Goal: Information Seeking & Learning: Learn about a topic

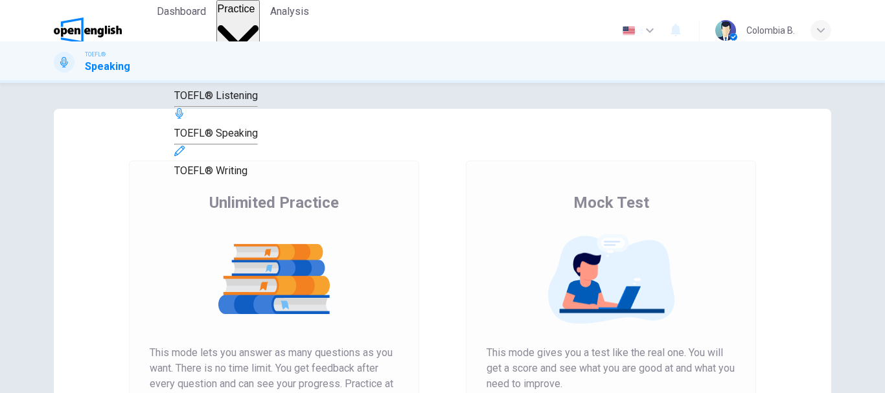
click at [233, 14] on span "Practice" at bounding box center [237, 8] width 38 height 11
click at [257, 102] on span "TOEFL® Listening" at bounding box center [216, 95] width 84 height 12
click at [258, 102] on span "TOEFL® Listening" at bounding box center [216, 95] width 84 height 12
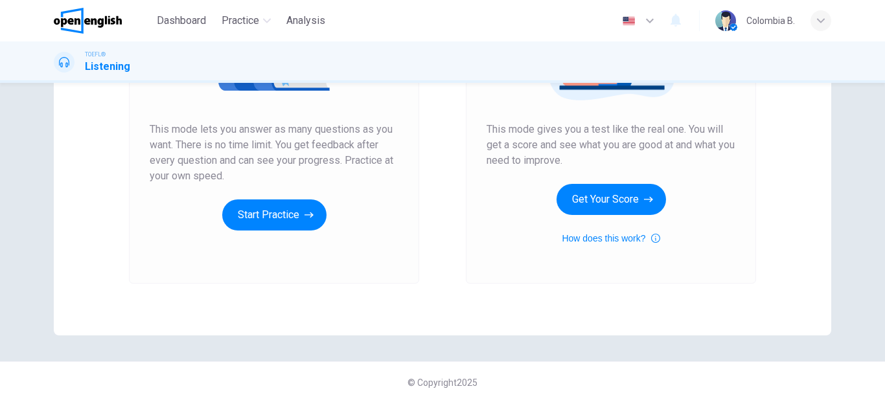
scroll to position [233, 0]
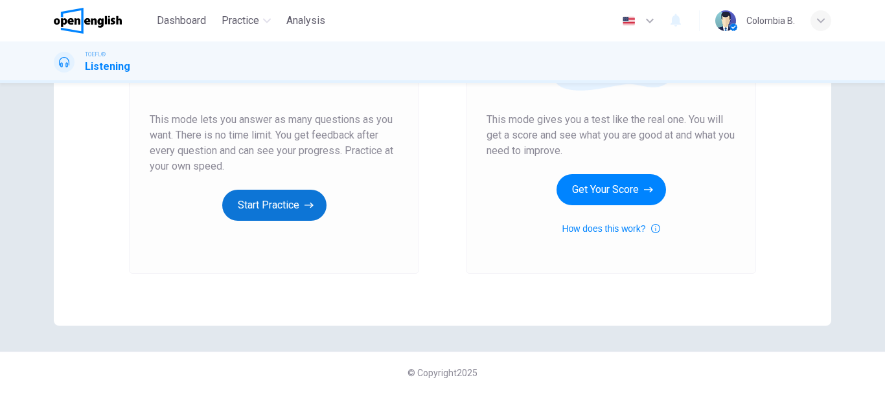
click at [284, 207] on button "Start Practice" at bounding box center [274, 205] width 104 height 31
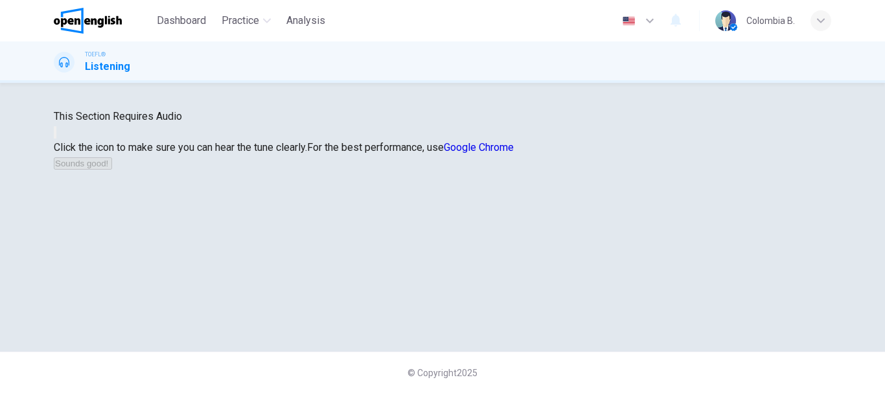
scroll to position [130, 0]
click at [55, 135] on icon "button" at bounding box center [55, 135] width 0 height 0
click at [526, 171] on div "This Section Requires Audio Click the icon to make sure you can hear the tune c…" at bounding box center [443, 140] width 778 height 62
click at [55, 135] on icon "button" at bounding box center [55, 135] width 0 height 0
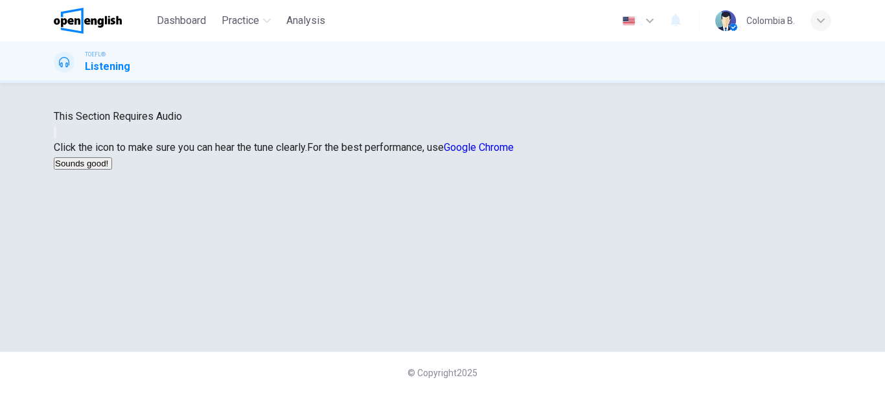
scroll to position [194, 0]
click at [112, 170] on button "Sounds good!" at bounding box center [83, 164] width 58 height 12
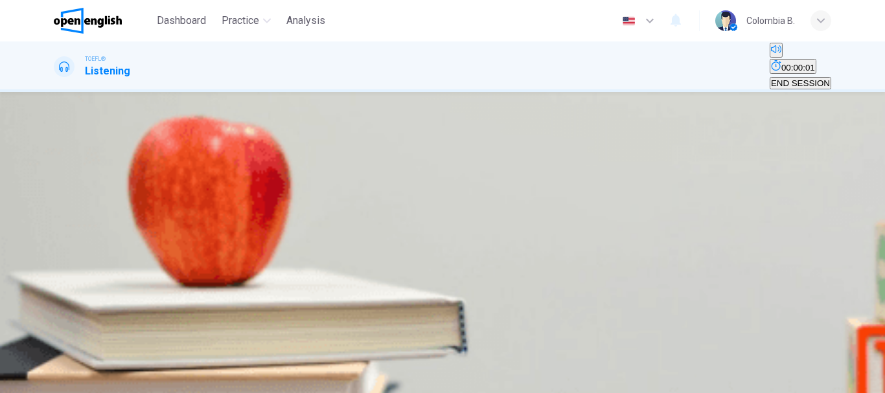
scroll to position [0, 0]
click at [55, 215] on icon "button" at bounding box center [55, 215] width 0 height 0
type input "**"
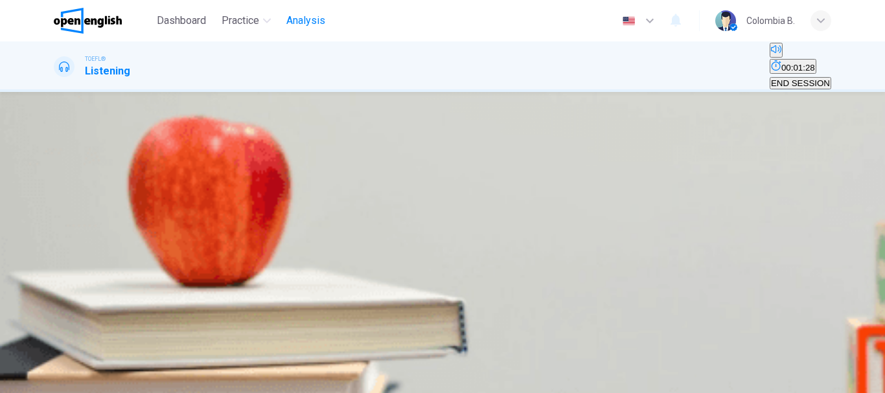
click at [317, 23] on span "Analysis" at bounding box center [306, 21] width 39 height 16
click at [196, 23] on span "Dashboard" at bounding box center [181, 21] width 49 height 16
